Goal: Task Accomplishment & Management: Manage account settings

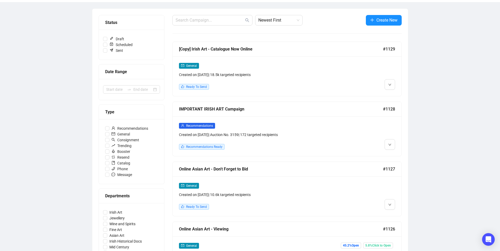
scroll to position [53, 0]
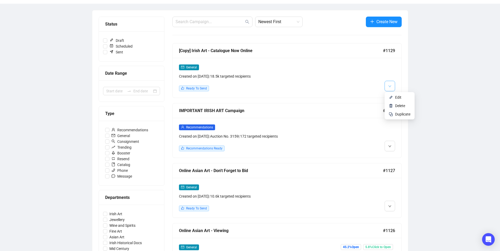
click at [390, 85] on icon "down" at bounding box center [389, 86] width 3 height 3
click at [397, 95] on span "Edit" at bounding box center [402, 98] width 15 height 6
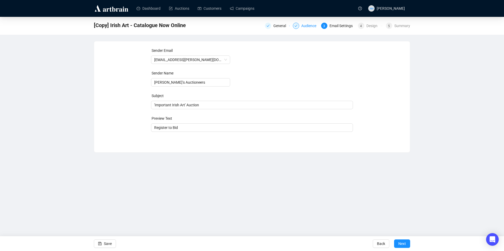
click at [312, 27] on div "Audience" at bounding box center [310, 26] width 18 height 6
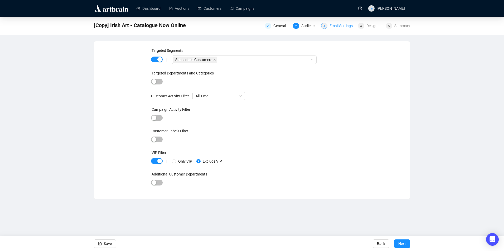
click at [339, 25] on div "Email Settings" at bounding box center [342, 26] width 26 height 6
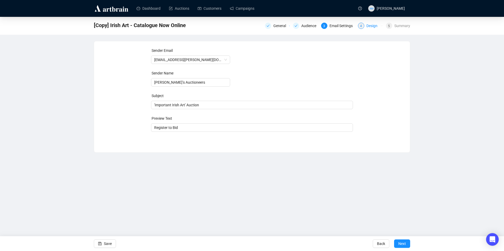
click at [368, 25] on div "Design" at bounding box center [373, 26] width 14 height 6
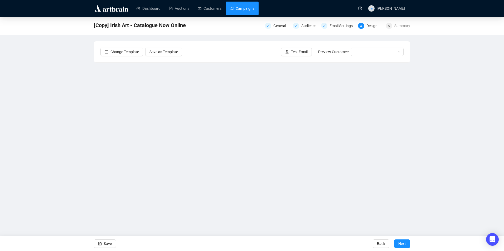
click at [249, 11] on link "Campaigns" at bounding box center [242, 9] width 25 height 14
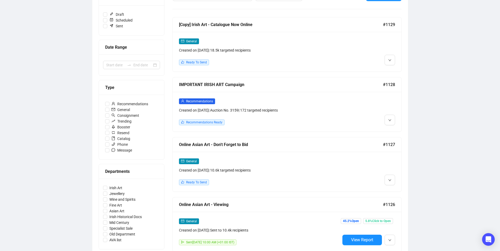
scroll to position [79, 0]
click at [392, 60] on button "button" at bounding box center [389, 60] width 11 height 11
click at [397, 71] on span "Edit" at bounding box center [398, 71] width 6 height 4
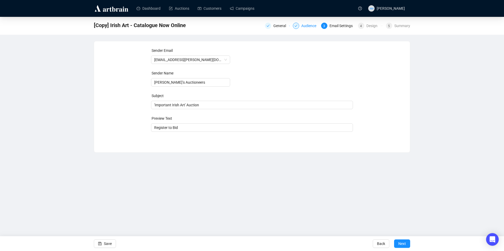
click at [312, 26] on div "Audience" at bounding box center [310, 26] width 18 height 6
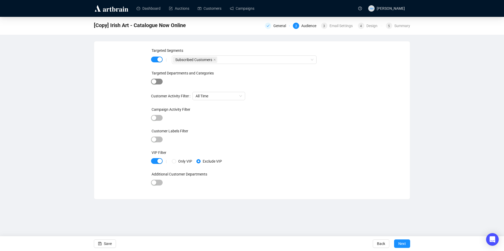
click at [159, 82] on span "button" at bounding box center [157, 82] width 12 height 6
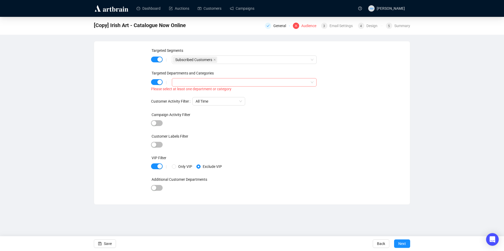
click at [186, 81] on div at bounding box center [241, 82] width 137 height 7
click at [175, 93] on icon "caret-down" at bounding box center [176, 93] width 3 height 3
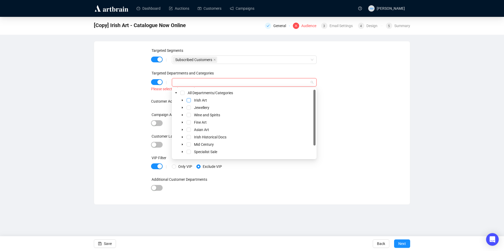
click at [189, 100] on span "Select Irish Art" at bounding box center [189, 100] width 4 height 4
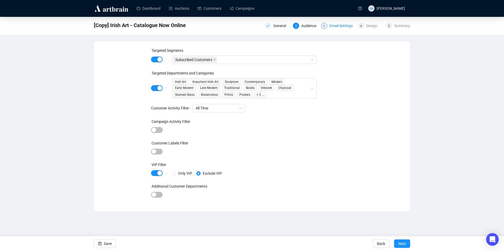
click at [340, 24] on div "Email Settings" at bounding box center [342, 26] width 26 height 6
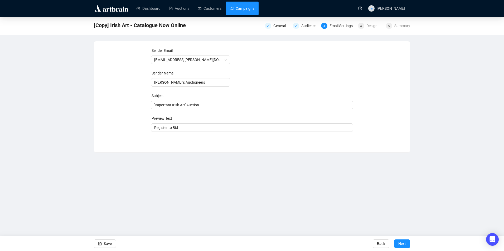
click at [250, 13] on link "Campaigns" at bounding box center [242, 9] width 25 height 14
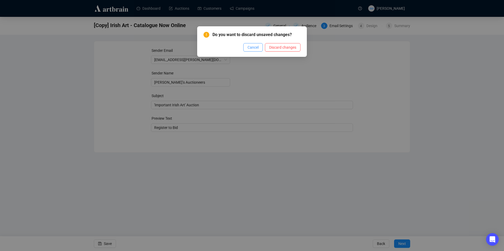
click at [257, 48] on span "Cancel" at bounding box center [252, 48] width 11 height 6
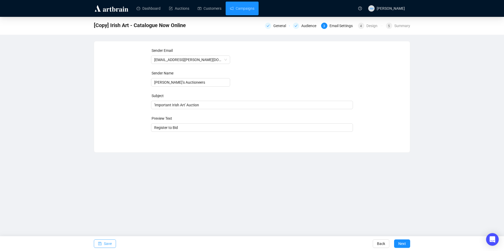
click at [104, 245] on button "Save" at bounding box center [105, 244] width 22 height 8
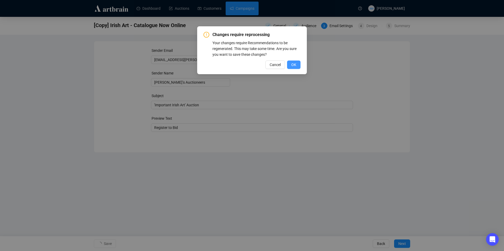
click at [289, 66] on button "OK" at bounding box center [293, 65] width 13 height 8
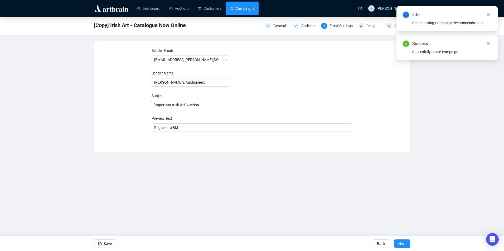
click at [240, 8] on link "Campaigns" at bounding box center [242, 9] width 25 height 14
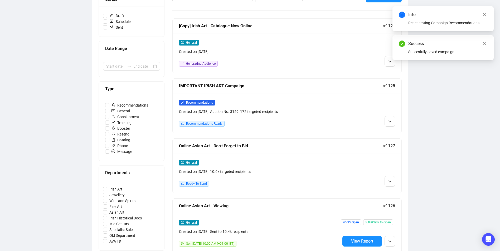
scroll to position [105, 0]
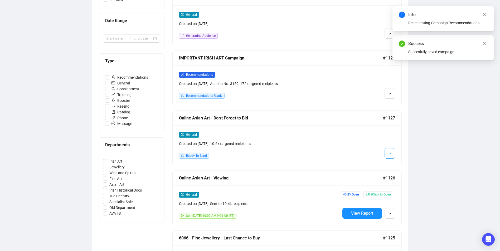
click at [388, 155] on icon "down" at bounding box center [389, 153] width 3 height 3
click at [393, 163] on li "Edit" at bounding box center [399, 164] width 28 height 8
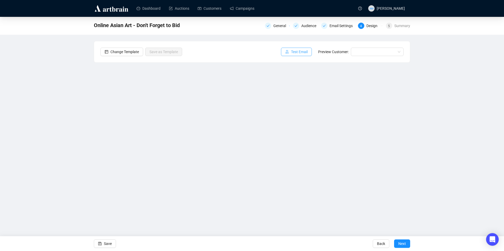
click at [295, 52] on span "Test Email" at bounding box center [299, 52] width 17 height 6
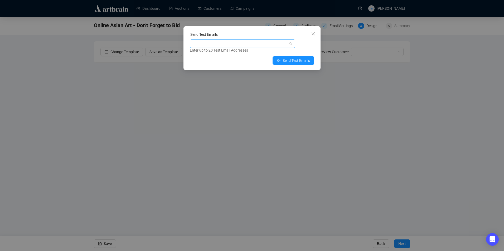
click at [203, 45] on div at bounding box center [240, 43] width 98 height 7
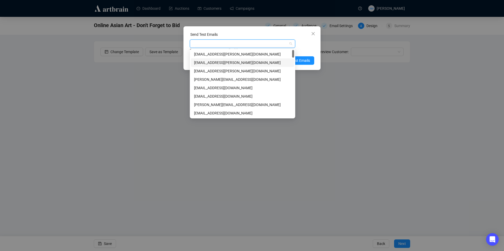
click at [211, 63] on div "amymcnamara@adams.ie" at bounding box center [242, 63] width 97 height 6
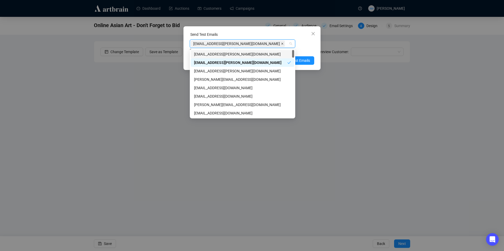
click at [281, 44] on icon "close" at bounding box center [282, 43] width 3 height 3
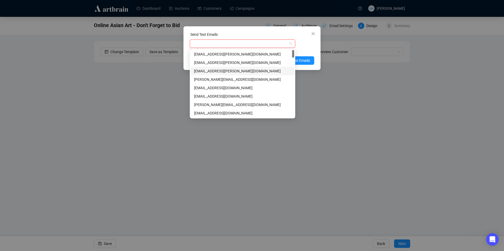
click at [213, 70] on div "niamh@adams.ie" at bounding box center [242, 71] width 97 height 6
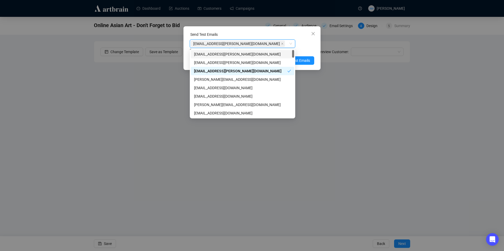
click at [277, 34] on div "Send Test Emails" at bounding box center [252, 36] width 124 height 8
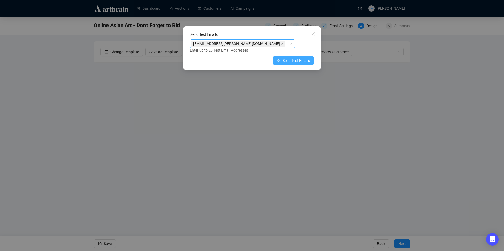
click at [291, 59] on span "Send Test Emails" at bounding box center [295, 61] width 27 height 6
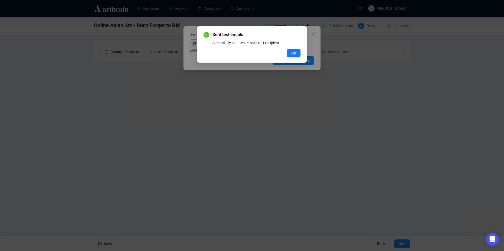
click at [301, 50] on div "Sent test emails Succesfully sent test emails to 1 recipient. OK" at bounding box center [252, 44] width 110 height 36
click at [294, 51] on span "OK" at bounding box center [293, 53] width 5 height 6
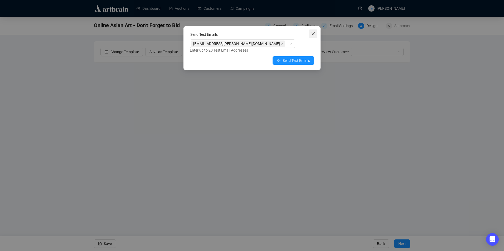
click at [311, 32] on icon "close" at bounding box center [313, 34] width 4 height 4
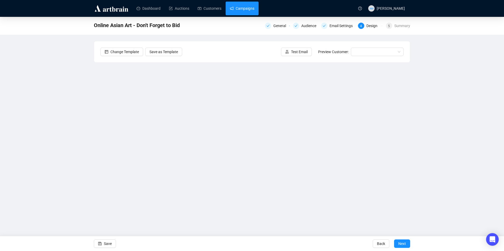
click at [249, 8] on link "Campaigns" at bounding box center [242, 9] width 25 height 14
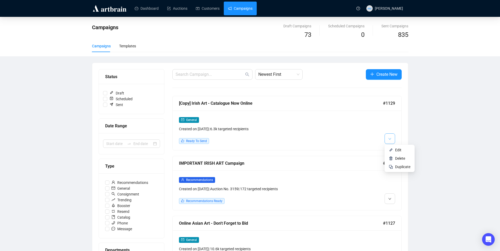
click at [388, 140] on button "button" at bounding box center [389, 139] width 11 height 11
click at [391, 148] on li "Edit" at bounding box center [399, 150] width 28 height 8
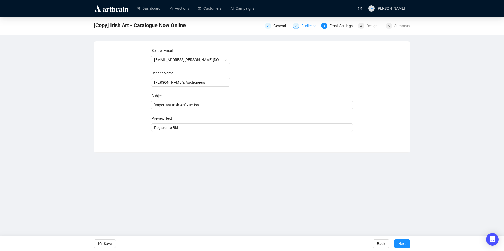
click at [312, 24] on div "Audience" at bounding box center [310, 26] width 18 height 6
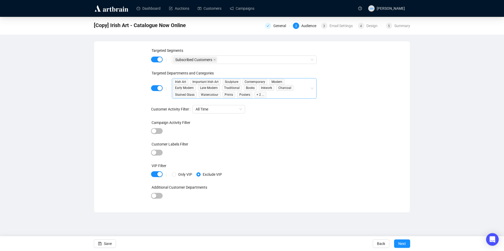
click at [302, 92] on div "Irish Art Important Irish Art Sculpture Contemporary Modern Early Modern Late M…" at bounding box center [241, 88] width 137 height 19
click at [176, 105] on icon "caret-down" at bounding box center [176, 104] width 3 height 3
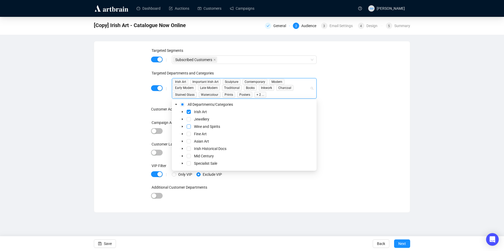
click at [189, 126] on span "Select Wine and Spirits" at bounding box center [189, 127] width 4 height 4
click at [188, 126] on span "Select Wine and Spirits" at bounding box center [189, 127] width 4 height 4
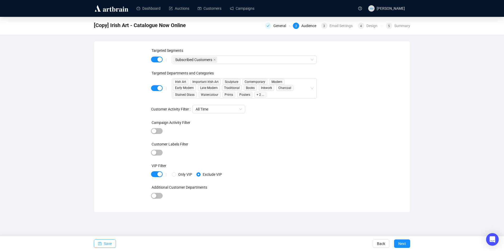
click at [110, 243] on span "Save" at bounding box center [108, 244] width 8 height 15
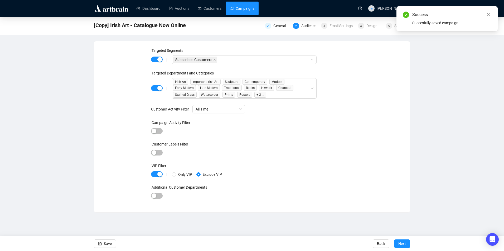
click at [248, 8] on link "Campaigns" at bounding box center [242, 9] width 25 height 14
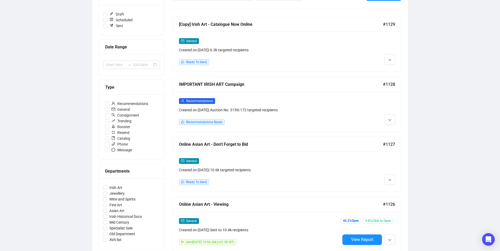
scroll to position [105, 0]
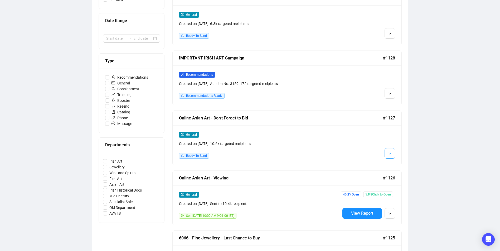
click at [393, 152] on button "button" at bounding box center [389, 153] width 11 height 11
click at [395, 162] on span "Edit" at bounding box center [398, 164] width 6 height 4
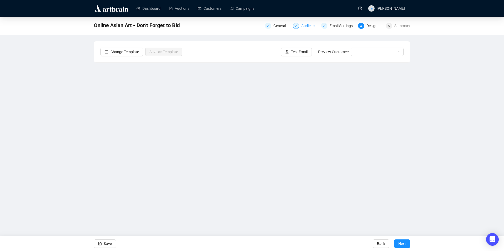
click at [309, 24] on div "Audience" at bounding box center [310, 26] width 18 height 6
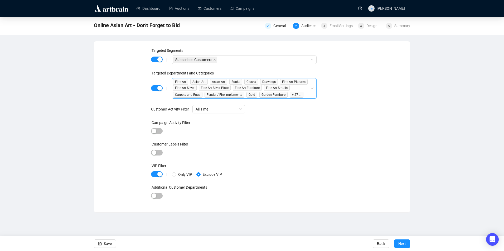
click at [308, 90] on div "Fine Art Asian Art Asian Art Books Clocks Drawings Fine Art Pictures Fine Art S…" at bounding box center [241, 88] width 137 height 19
click at [176, 104] on icon "caret-down" at bounding box center [176, 104] width 3 height 3
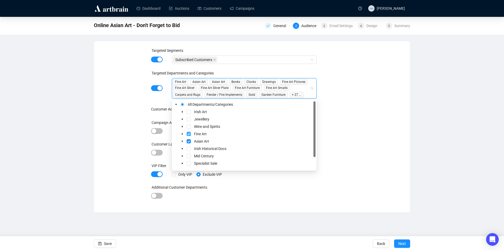
click at [189, 135] on span "Select Fine Art" at bounding box center [189, 134] width 4 height 4
click at [101, 245] on icon "save" at bounding box center [99, 243] width 3 height 3
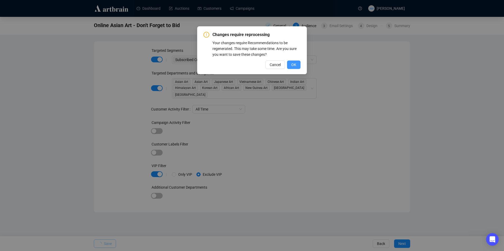
click at [296, 63] on button "OK" at bounding box center [293, 65] width 13 height 8
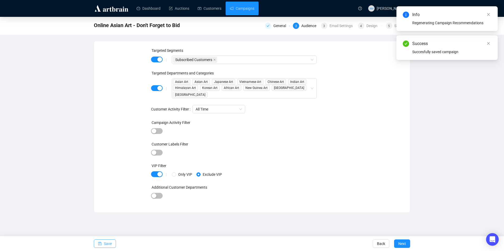
click at [254, 14] on link "Campaigns" at bounding box center [242, 9] width 25 height 14
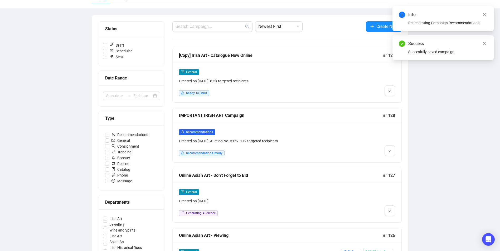
scroll to position [53, 0]
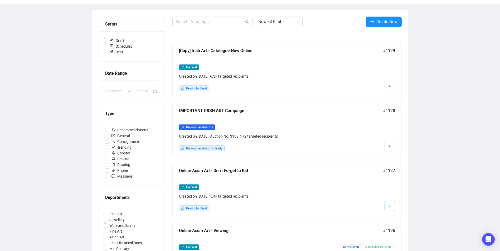
click at [392, 205] on button "button" at bounding box center [389, 206] width 11 height 11
click at [399, 215] on span "Edit" at bounding box center [398, 217] width 6 height 4
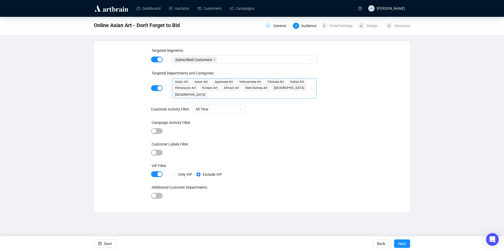
click at [238, 94] on div "Asian Art Asian Art Japanese Art Vietnamese Art Chinese Art Indian Art Himalaya…" at bounding box center [241, 88] width 137 height 19
click at [175, 104] on icon "caret-down" at bounding box center [176, 104] width 3 height 3
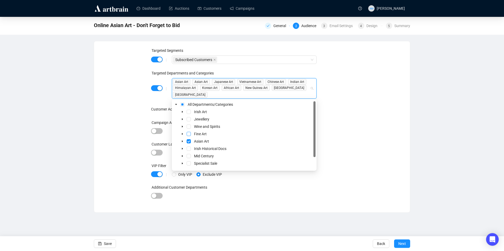
click at [189, 134] on span "Select Fine Art" at bounding box center [189, 134] width 4 height 4
click at [111, 245] on button "Save" at bounding box center [105, 244] width 22 height 8
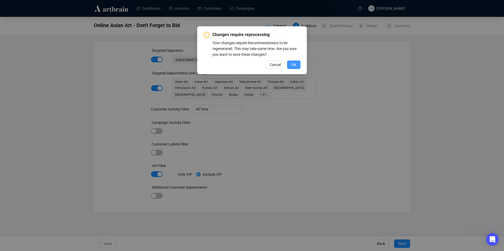
click at [291, 64] on button "OK" at bounding box center [293, 65] width 13 height 8
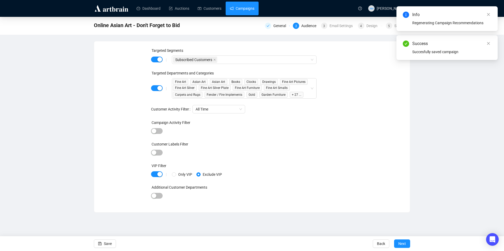
click at [245, 12] on link "Campaigns" at bounding box center [242, 9] width 25 height 14
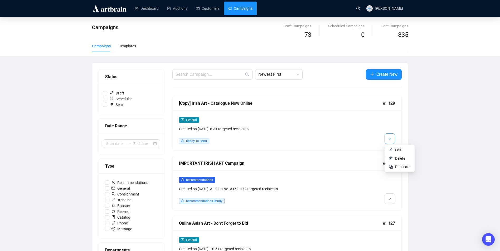
click at [392, 139] on button "button" at bounding box center [389, 139] width 11 height 11
click at [399, 148] on span "Edit" at bounding box center [398, 150] width 6 height 4
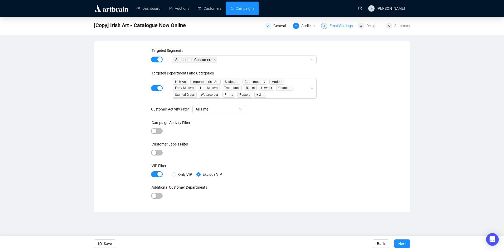
click at [344, 25] on div "Email Settings" at bounding box center [342, 26] width 26 height 6
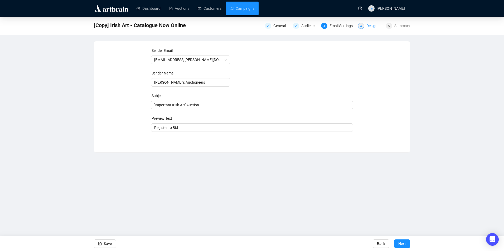
click at [361, 27] on span "4" at bounding box center [361, 26] width 2 height 4
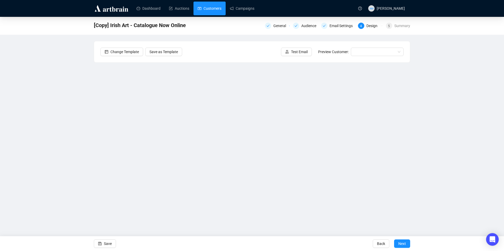
click at [215, 10] on link "Customers" at bounding box center [210, 9] width 24 height 14
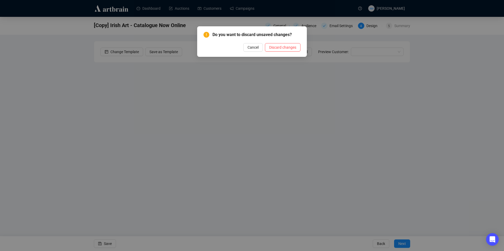
click at [248, 6] on div "Do you want to discard unsaved changes? Cancel Discard changes" at bounding box center [252, 125] width 504 height 251
click at [253, 46] on span "Cancel" at bounding box center [252, 48] width 11 height 6
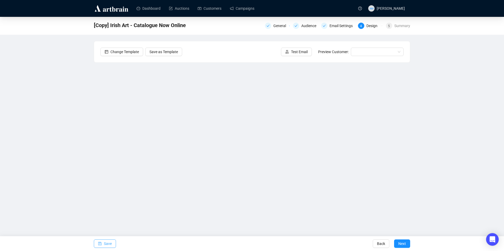
click at [105, 246] on span "Save" at bounding box center [108, 244] width 8 height 15
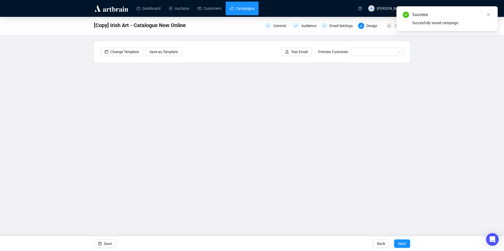
click at [248, 7] on link "Campaigns" at bounding box center [242, 9] width 25 height 14
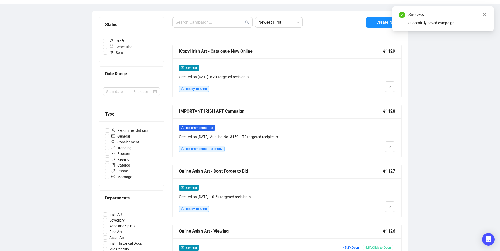
scroll to position [53, 0]
click at [390, 206] on icon "down" at bounding box center [389, 207] width 3 height 2
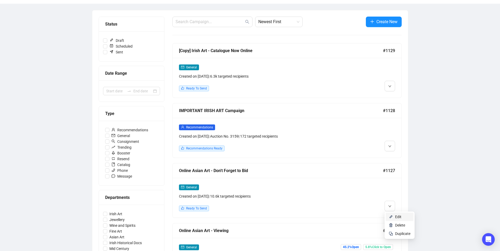
drag, startPoint x: 398, startPoint y: 215, endPoint x: 393, endPoint y: 214, distance: 5.4
click at [398, 215] on span "Edit" at bounding box center [398, 217] width 6 height 4
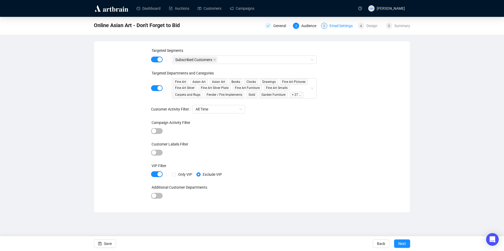
click at [344, 26] on div "Email Settings" at bounding box center [342, 26] width 26 height 6
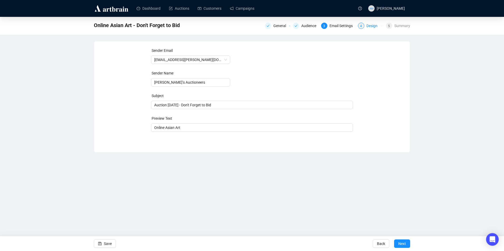
click at [371, 25] on div "Design" at bounding box center [373, 26] width 14 height 6
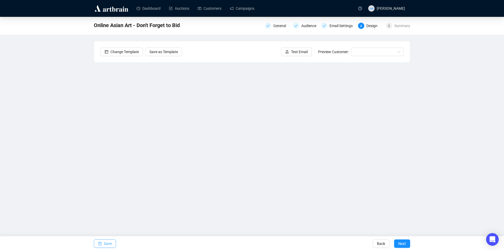
click at [113, 244] on button "Save" at bounding box center [105, 244] width 22 height 8
click at [107, 243] on span "Save" at bounding box center [108, 244] width 8 height 15
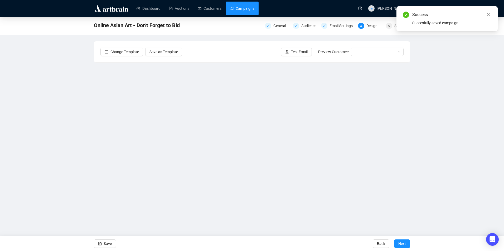
click at [243, 2] on link "Campaigns" at bounding box center [242, 9] width 25 height 14
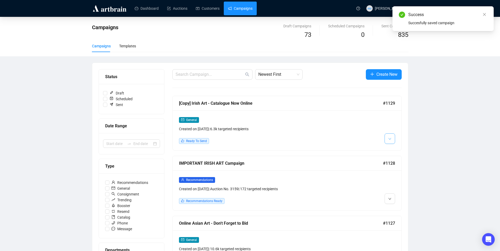
click at [391, 138] on icon "down" at bounding box center [389, 139] width 3 height 3
click at [399, 149] on span "Edit" at bounding box center [398, 150] width 6 height 4
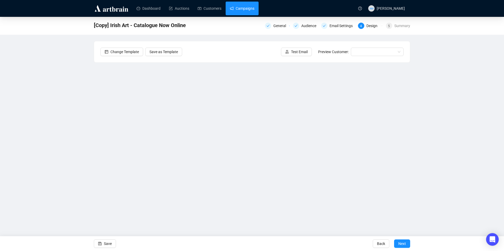
click at [246, 7] on link "Campaigns" at bounding box center [242, 9] width 25 height 14
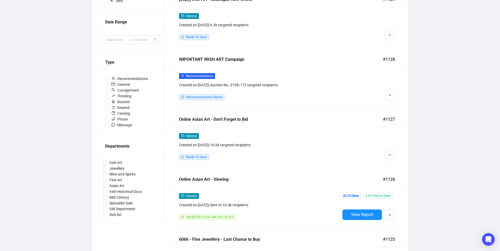
scroll to position [132, 0]
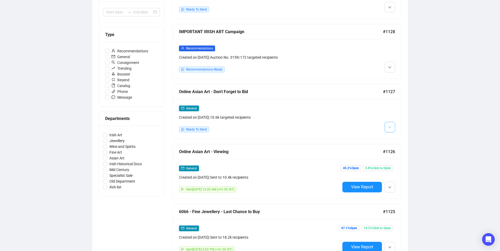
click at [389, 129] on span "button" at bounding box center [389, 127] width 3 height 7
click at [398, 139] on div "[Copy] Irish Art - Catalogue Now Online #1129 General Created on Sep 16, 2025 |…" at bounding box center [286, 211] width 229 height 494
click at [388, 130] on span "button" at bounding box center [389, 127] width 3 height 7
click at [398, 138] on span "Edit" at bounding box center [398, 138] width 6 height 4
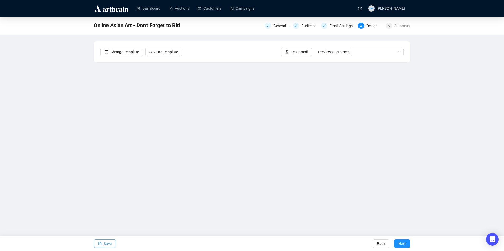
click at [107, 242] on span "Save" at bounding box center [108, 244] width 8 height 15
click at [111, 241] on span "Save" at bounding box center [108, 244] width 8 height 15
click at [110, 243] on span "Save" at bounding box center [108, 244] width 8 height 15
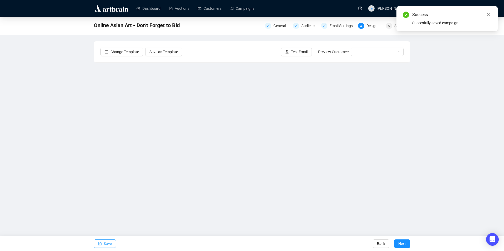
click at [107, 244] on span "Save" at bounding box center [108, 244] width 8 height 15
click at [388, 28] on div "5" at bounding box center [389, 26] width 6 height 6
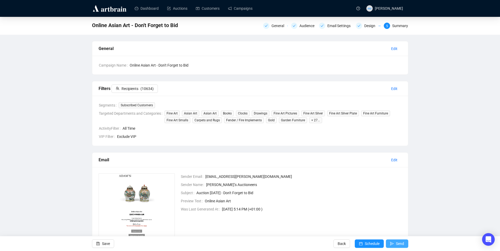
click at [393, 244] on icon "send" at bounding box center [392, 244] width 4 height 4
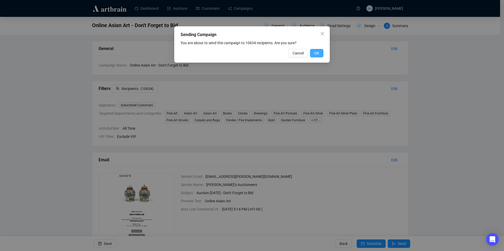
click at [316, 56] on button "OK" at bounding box center [316, 53] width 13 height 8
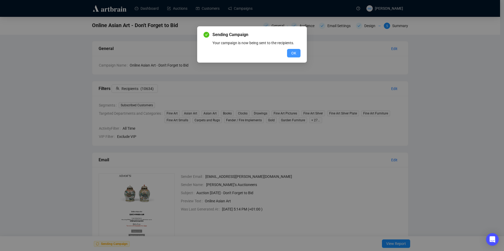
click at [294, 52] on span "OK" at bounding box center [293, 53] width 5 height 6
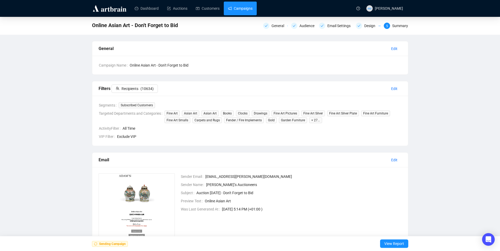
click at [246, 10] on link "Campaigns" at bounding box center [240, 9] width 25 height 14
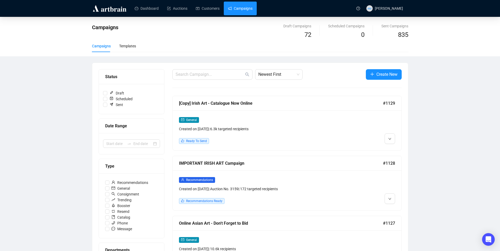
click at [318, 102] on div "[Copy] Irish Art - Catalogue Now Online" at bounding box center [281, 103] width 204 height 7
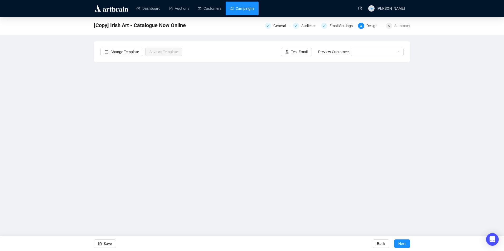
click at [239, 7] on link "Campaigns" at bounding box center [242, 9] width 25 height 14
